Goal: Check status: Check status

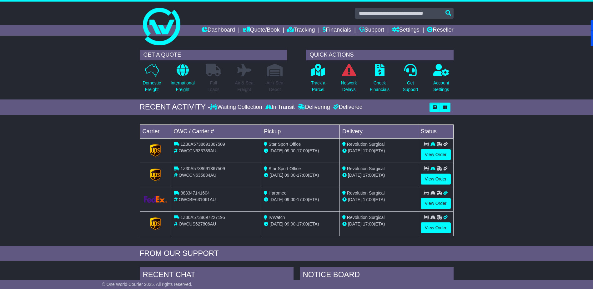
click at [212, 32] on link "Dashboard" at bounding box center [218, 30] width 33 height 11
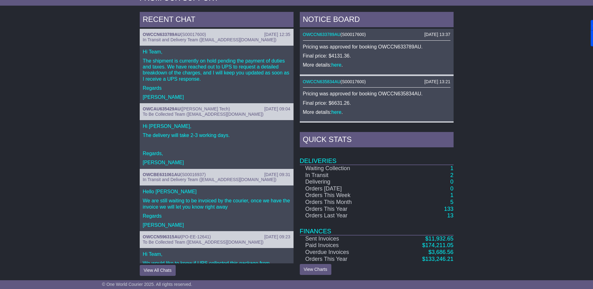
scroll to position [257, 0]
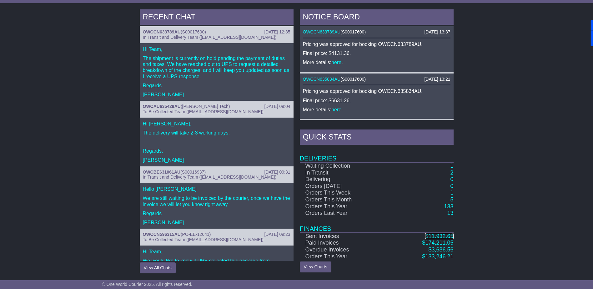
click at [447, 234] on span "11,932.65" at bounding box center [440, 236] width 25 height 6
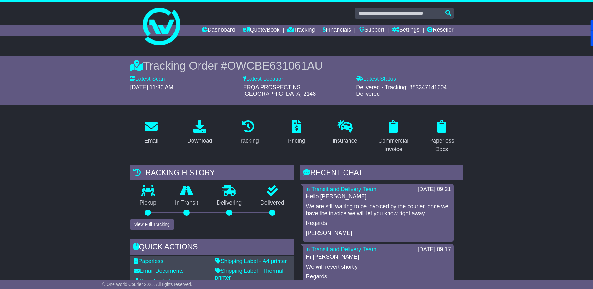
scroll to position [187, 0]
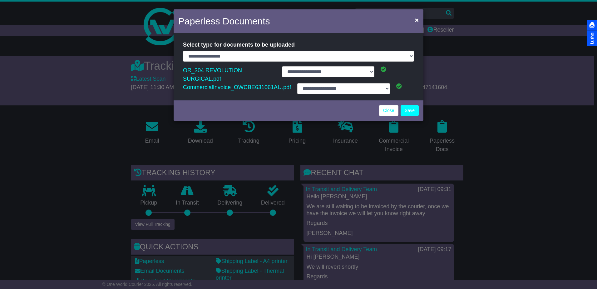
select select "**********"
click at [386, 105] on link "Close" at bounding box center [388, 110] width 19 height 11
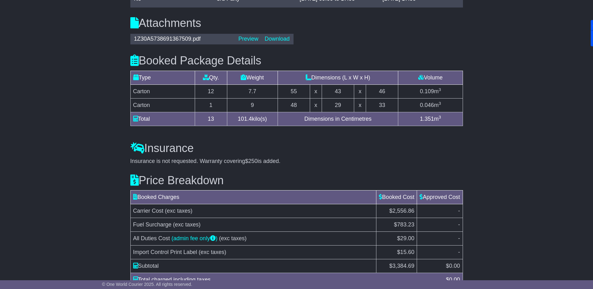
scroll to position [604, 0]
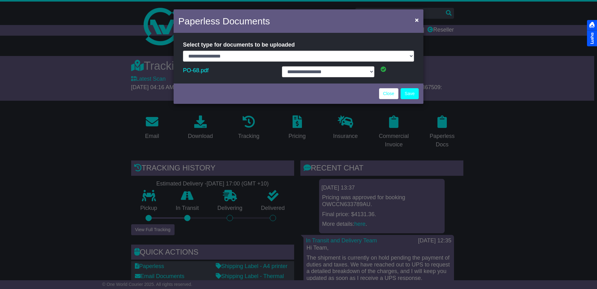
select select "**********"
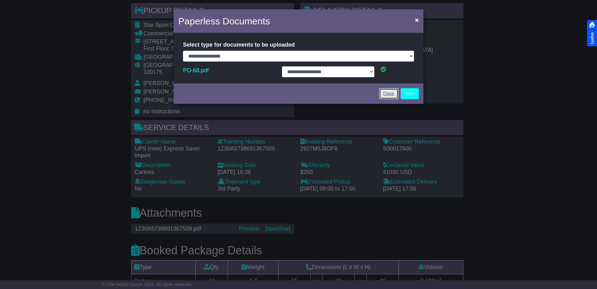
click at [385, 91] on link "Close" at bounding box center [388, 93] width 19 height 11
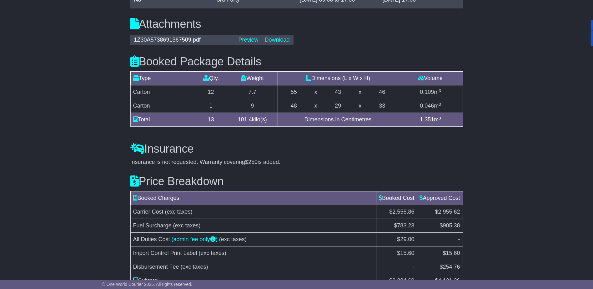
scroll to position [604, 0]
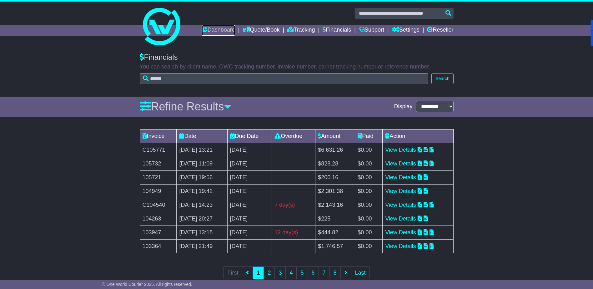
click at [204, 32] on link "Dashboard" at bounding box center [218, 30] width 33 height 11
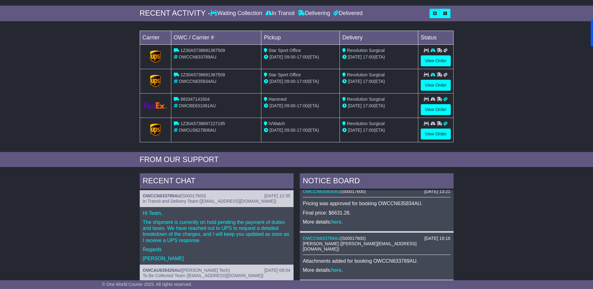
scroll to position [62, 0]
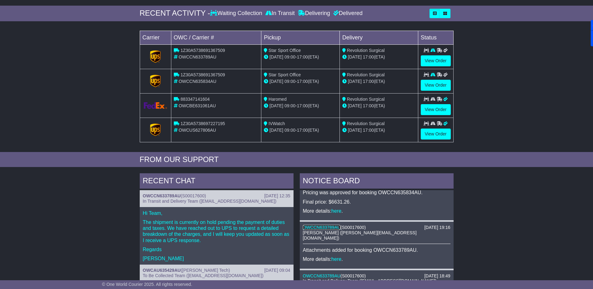
click at [329, 226] on link "OWCCN633789AU" at bounding box center [322, 227] width 38 height 5
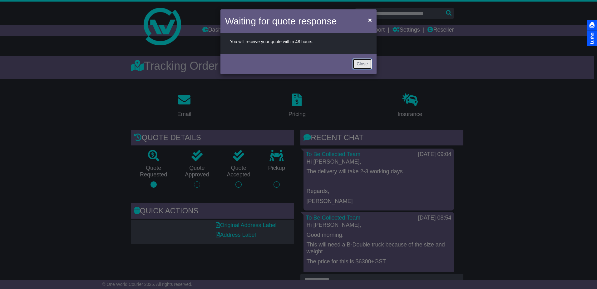
click at [360, 63] on button "Close" at bounding box center [362, 63] width 19 height 11
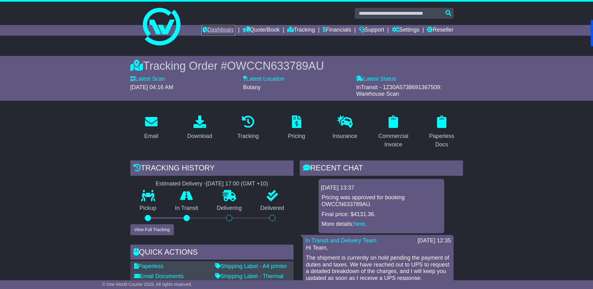
click at [224, 32] on link "Dashboard" at bounding box center [218, 30] width 33 height 11
